Goal: Information Seeking & Learning: Learn about a topic

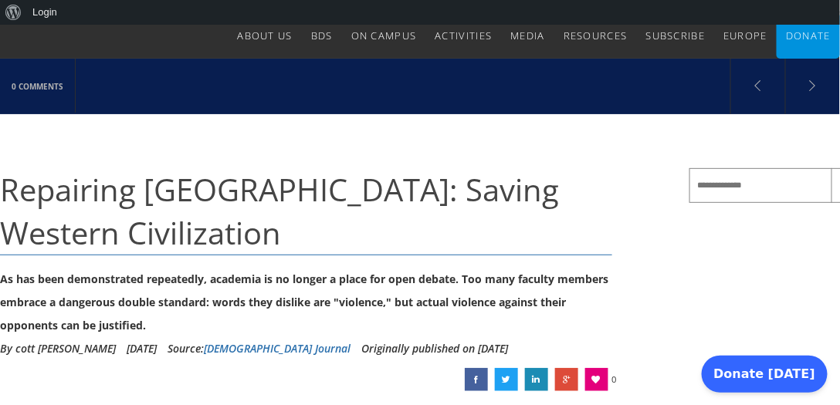
scroll to position [100, 0]
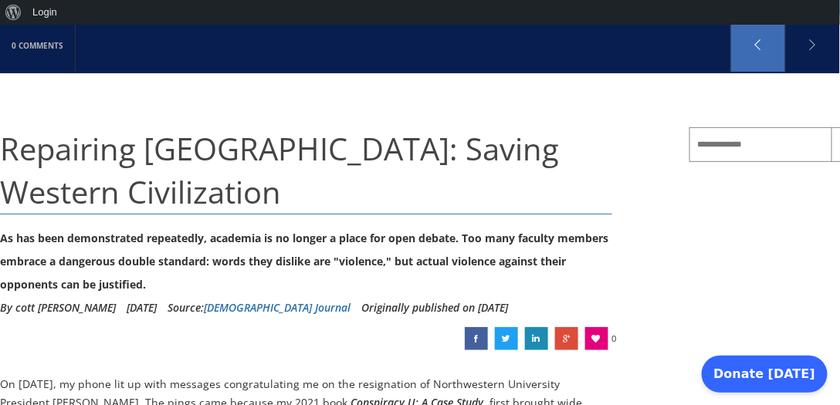
click at [756, 44] on link "(opens in a new tab)" at bounding box center [758, 45] width 54 height 54
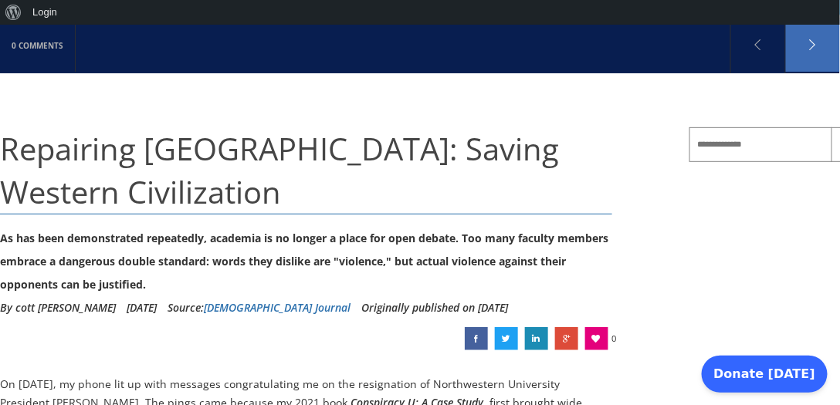
click at [809, 46] on link at bounding box center [813, 45] width 54 height 54
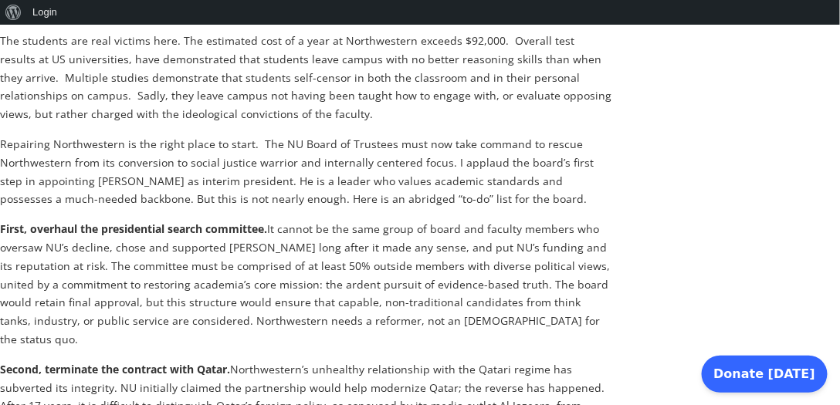
scroll to position [918, 0]
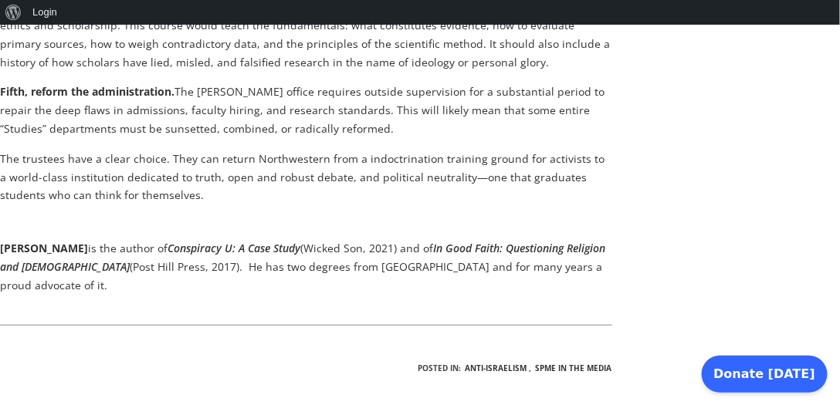
scroll to position [1565, 0]
